Goal: Task Accomplishment & Management: Manage account settings

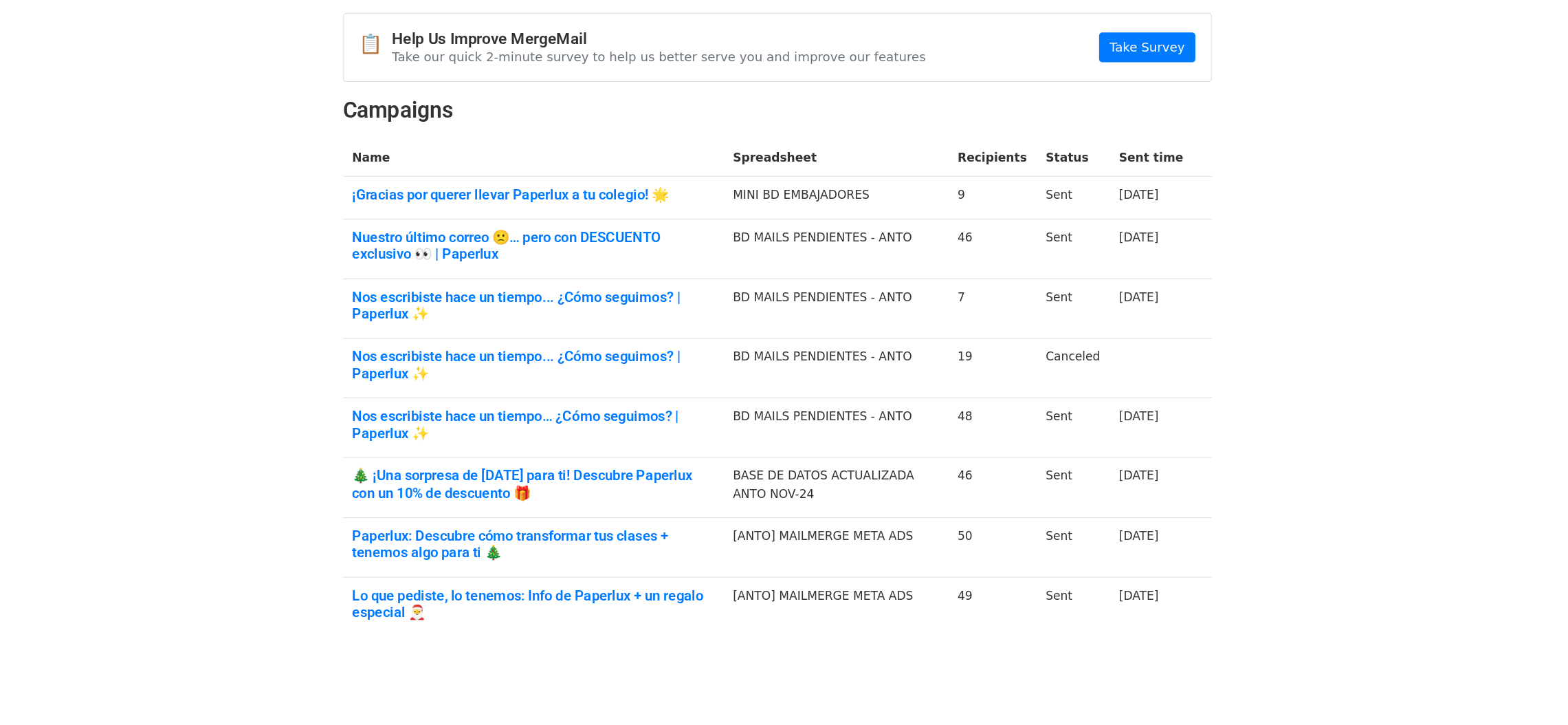
scroll to position [51, 0]
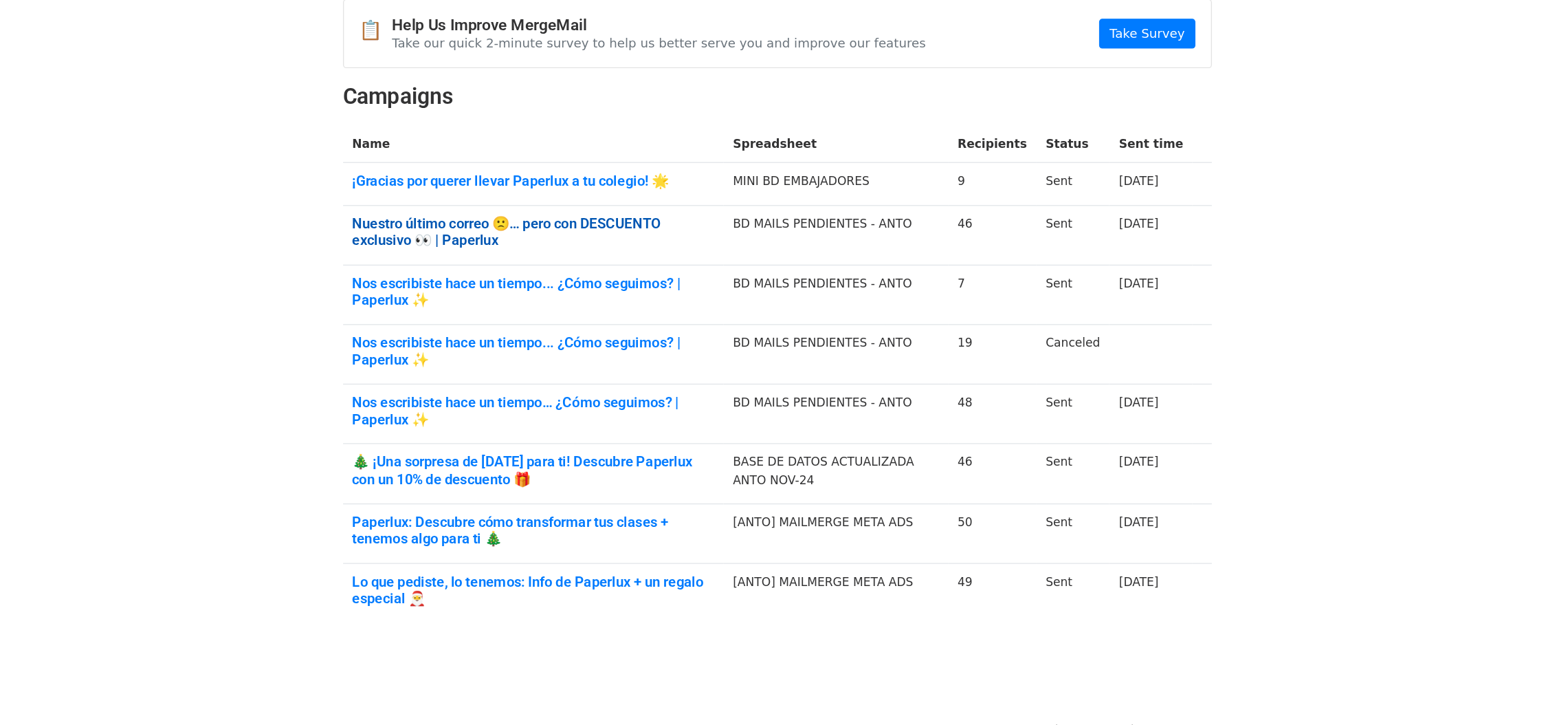
click at [496, 293] on link "Nuestro último correo 🙁… pero con DESCUENTO exclusivo 👀 | Paperlux" at bounding box center [570, 291] width 319 height 29
click at [558, 242] on link "¡Gracias por querer llevar Paperlux a tu colegio! 🌟" at bounding box center [570, 246] width 319 height 16
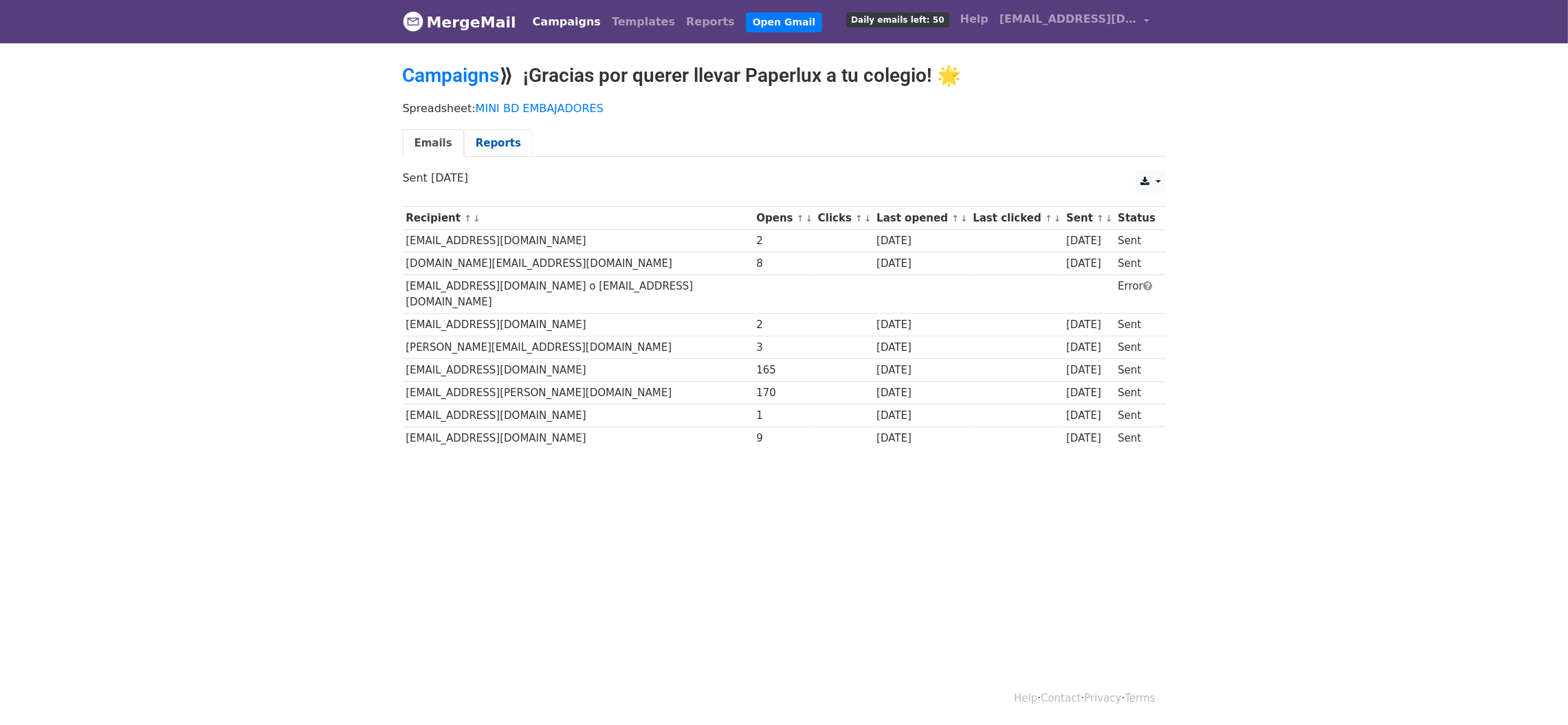
click at [492, 145] on link "Reports" at bounding box center [498, 143] width 69 height 28
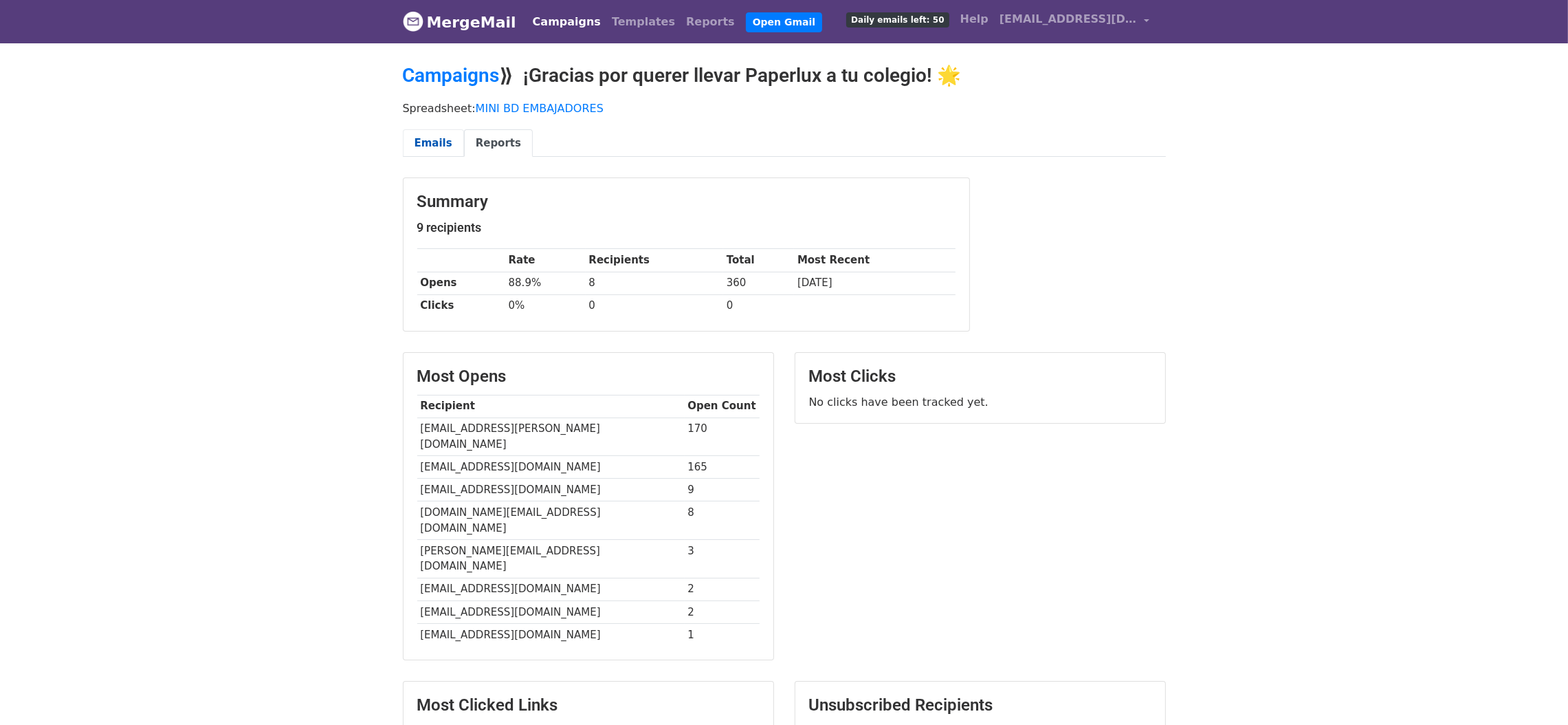
click at [418, 151] on link "Emails" at bounding box center [433, 143] width 61 height 28
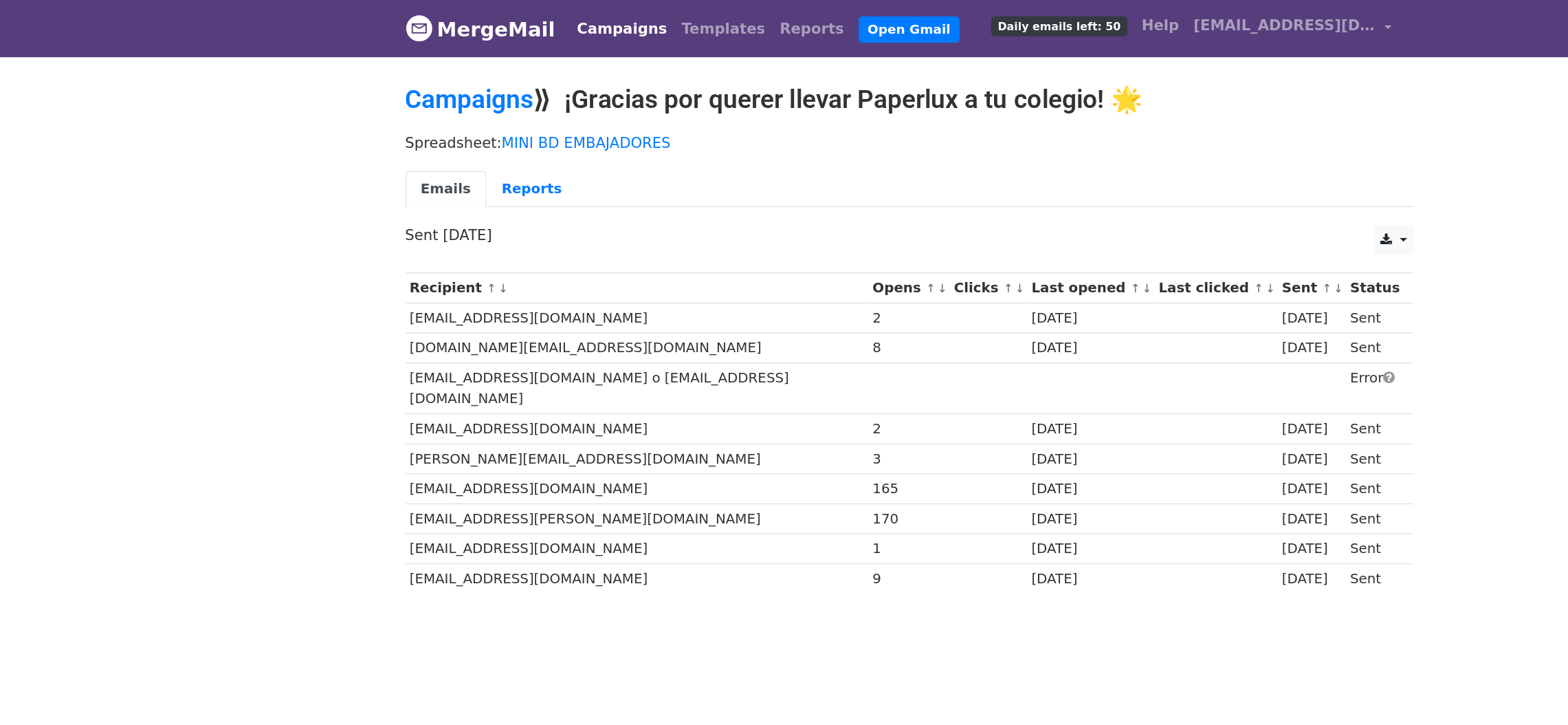
drag, startPoint x: 615, startPoint y: 69, endPoint x: 1020, endPoint y: 78, distance: 405.1
click at [1020, 78] on h2 "Campaigns ⟫ ¡Gracias por querer llevar Paperlux a tu colegio! 🌟" at bounding box center [784, 75] width 763 height 24
drag, startPoint x: 446, startPoint y: 236, endPoint x: 480, endPoint y: 265, distance: 44.7
click at [480, 265] on tbody "Recipient ↑ ↓ Opens ↑ ↓ Clicks ↑ ↓ Last opened ↑ ↓ Last clicked ↑ ↓ Sent ↑ ↓ St…" at bounding box center [784, 328] width 763 height 243
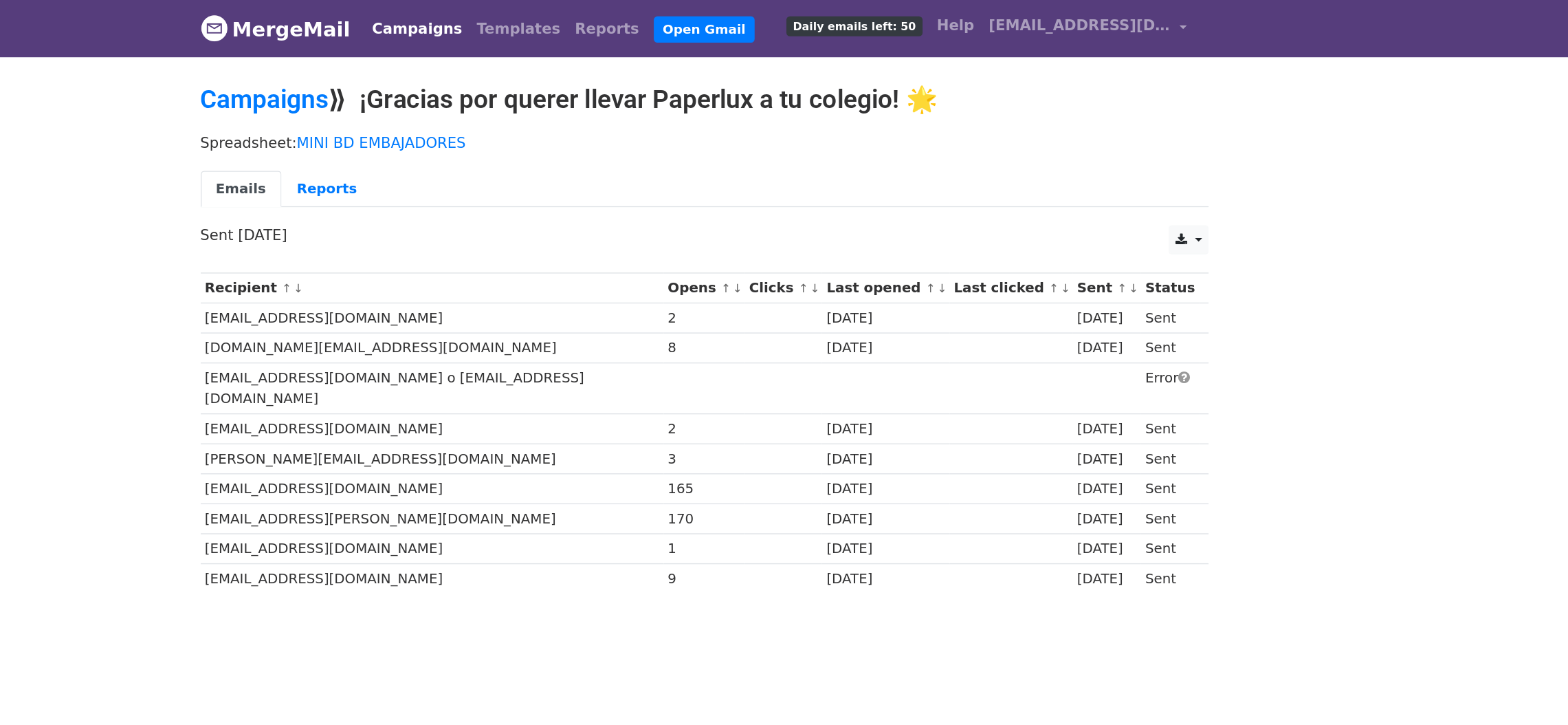
click at [774, 359] on td "165" at bounding box center [784, 370] width 62 height 23
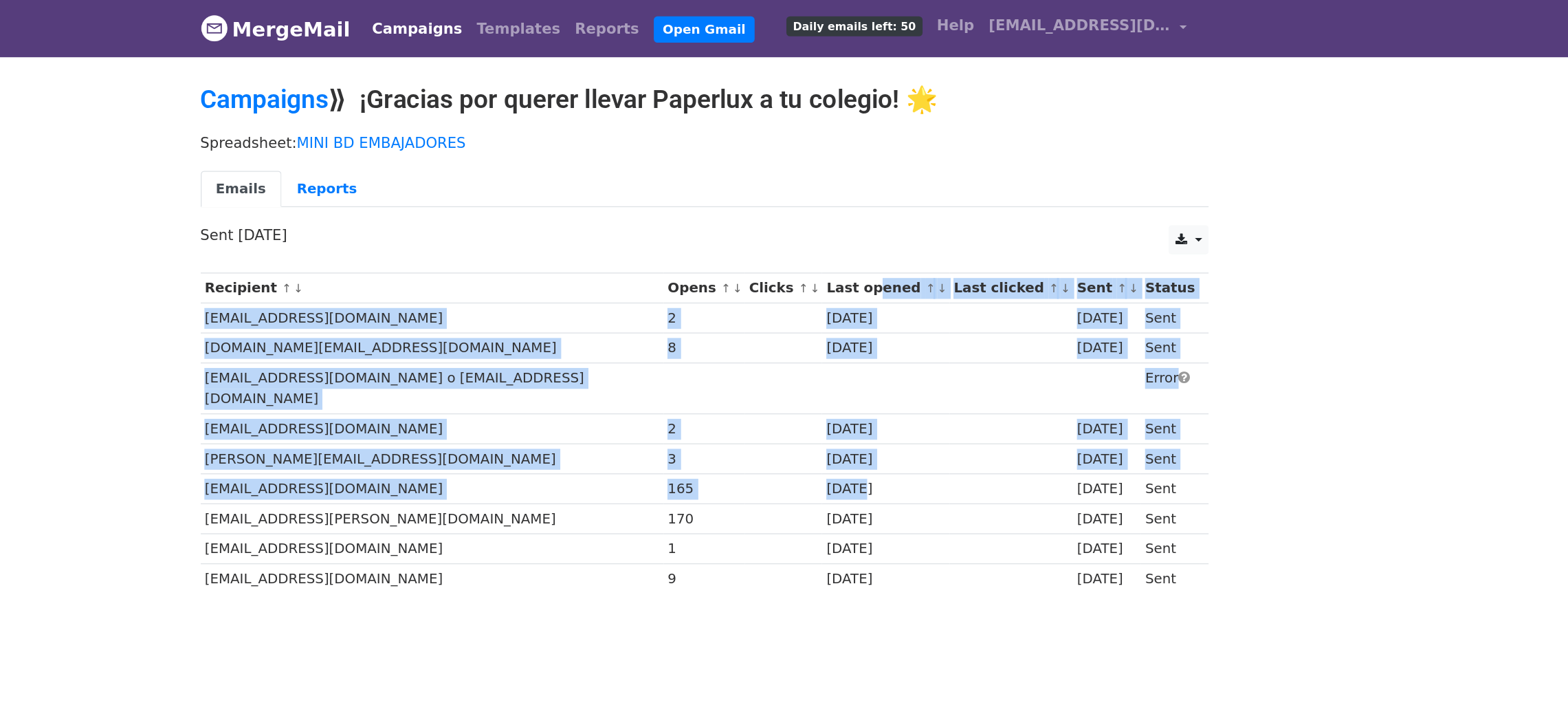
drag, startPoint x: 872, startPoint y: 218, endPoint x: 874, endPoint y: 357, distance: 139.0
click at [874, 357] on tbody "Recipient ↑ ↓ Opens ↑ ↓ Clicks ↑ ↓ Last opened ↑ ↓ Last clicked ↑ ↓ Sent ↑ ↓ St…" at bounding box center [784, 328] width 763 height 243
click at [877, 362] on div "[DATE]" at bounding box center [921, 369] width 89 height 16
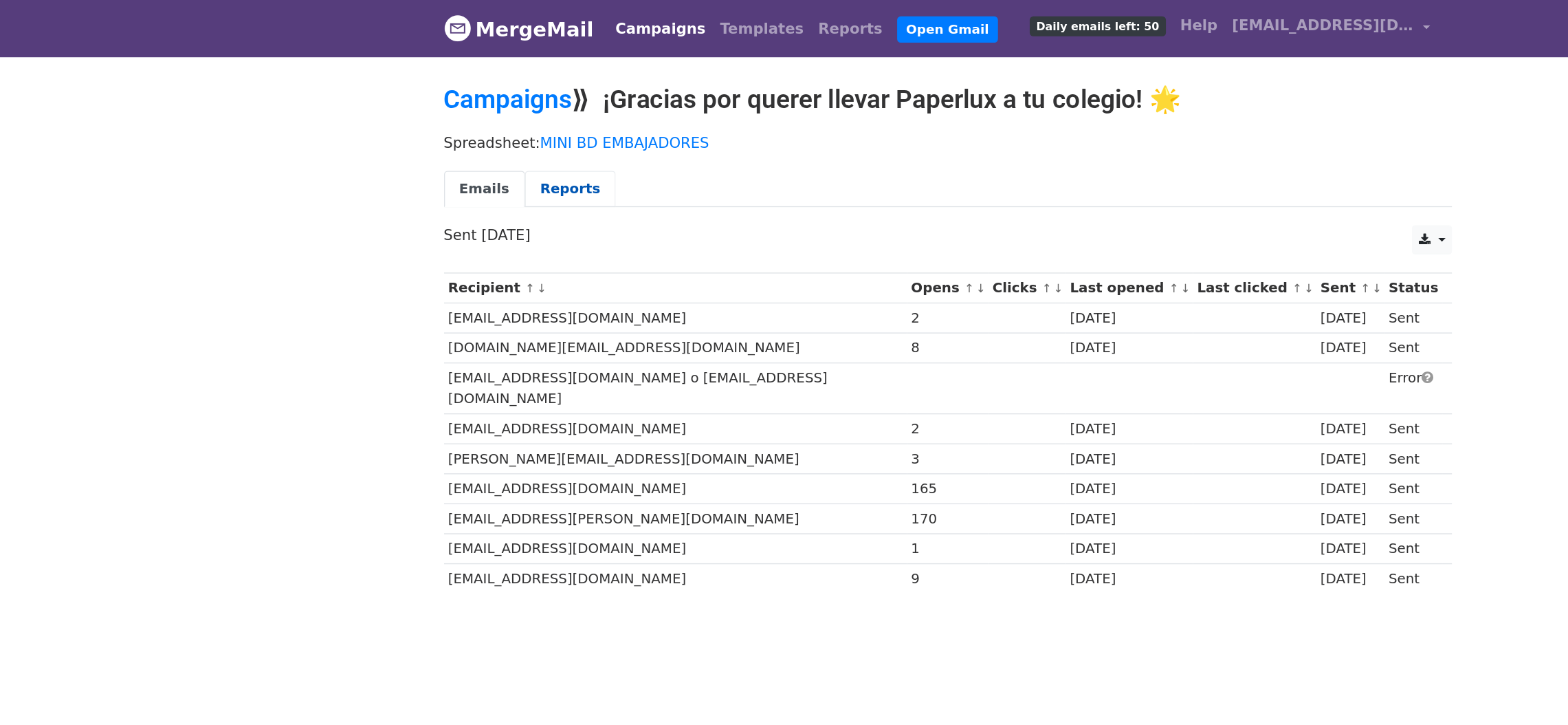
click at [509, 141] on link "Reports" at bounding box center [498, 143] width 69 height 28
